Goal: Information Seeking & Learning: Find specific fact

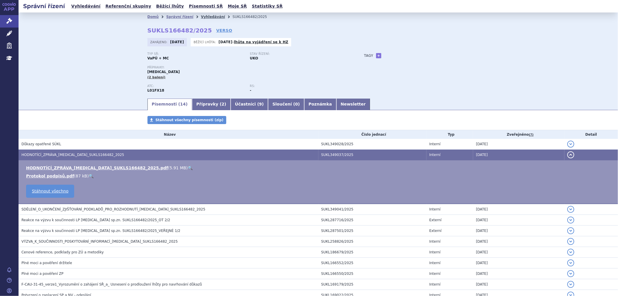
click at [201, 16] on link "Vyhledávání" at bounding box center [213, 17] width 24 height 4
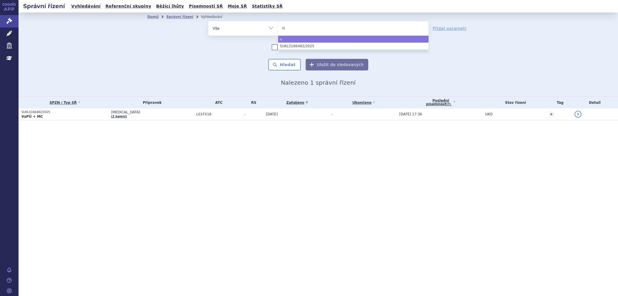
select select
type input "ul"
type input "ult"
type input "ultom"
type input "ultomi"
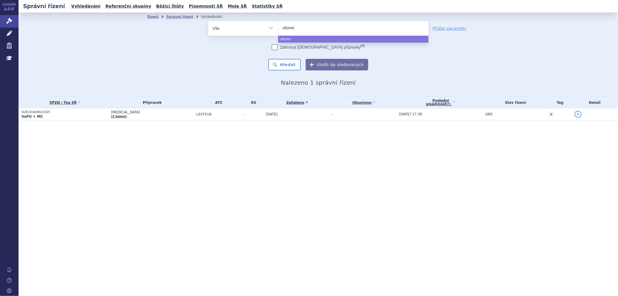
type input "ultomiri"
type input "ultomiris"
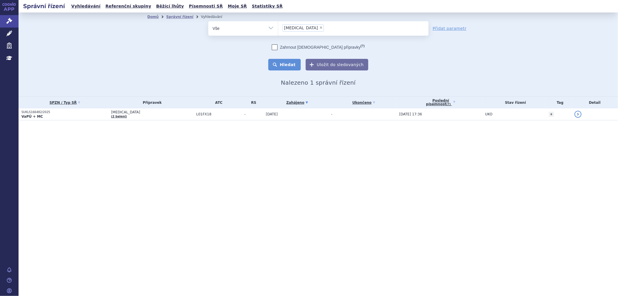
select select "ultomiris"
click at [291, 66] on button "Hledat" at bounding box center [285, 65] width 33 height 12
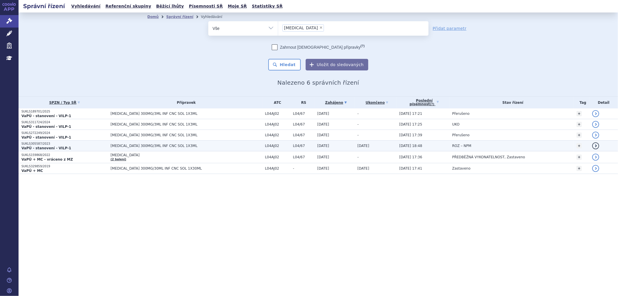
click at [358, 145] on span "[DATE]" at bounding box center [364, 146] width 12 height 4
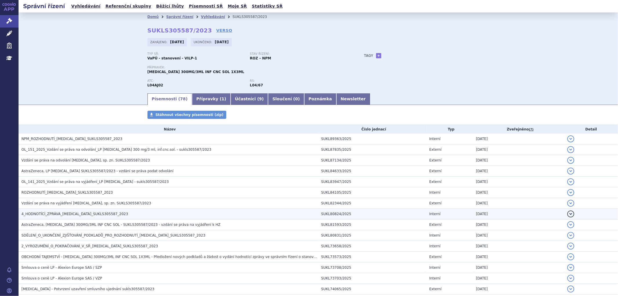
click at [54, 215] on span "4_HODNOTÍCÍ_ZPRÁVA_[MEDICAL_DATA]_SUKLS305587_2023" at bounding box center [74, 214] width 107 height 4
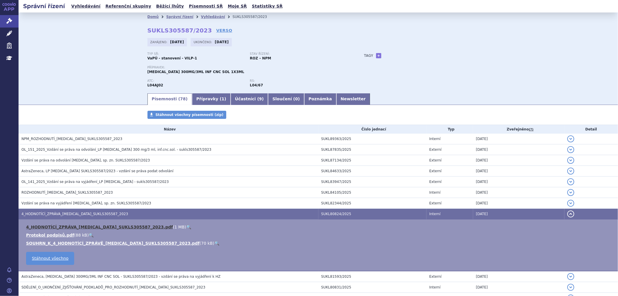
click at [68, 228] on link "4_HODNOTÍCÍ_ZPRÁVA_[MEDICAL_DATA]_SUKLS305587_2023.pdf" at bounding box center [99, 227] width 147 height 5
